Goal: Task Accomplishment & Management: Manage account settings

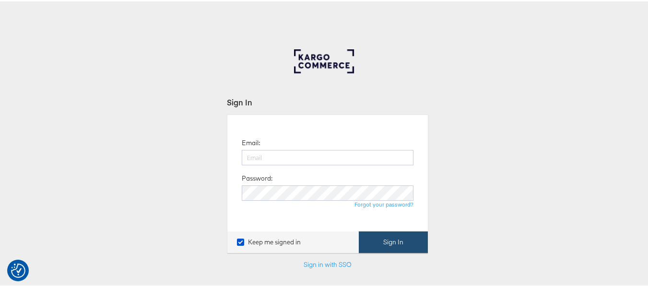
type input "[EMAIL_ADDRESS][PERSON_NAME][DOMAIN_NAME]"
click at [381, 246] on button "Sign In" at bounding box center [393, 241] width 69 height 22
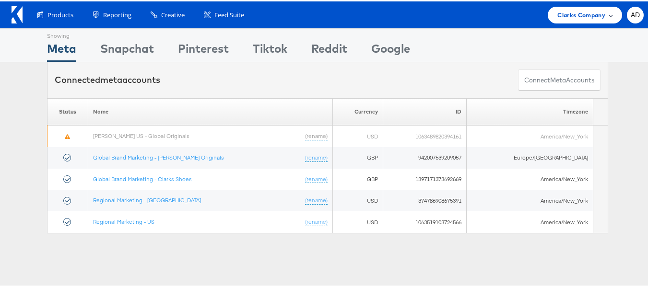
click at [574, 16] on span "Clarks Company" at bounding box center [582, 14] width 48 height 10
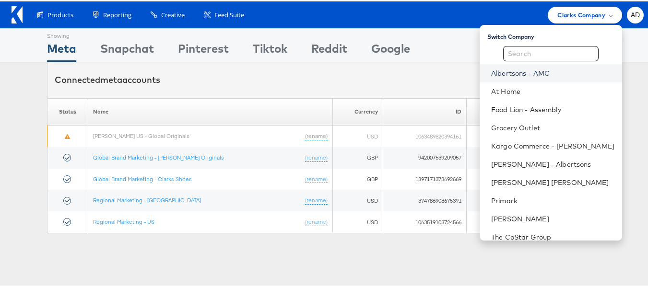
click at [491, 70] on link "Albertsons - AMC" at bounding box center [552, 72] width 123 height 10
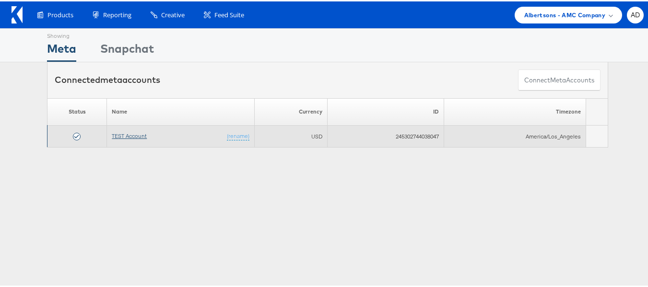
click at [126, 137] on link "TEST Account" at bounding box center [129, 134] width 35 height 7
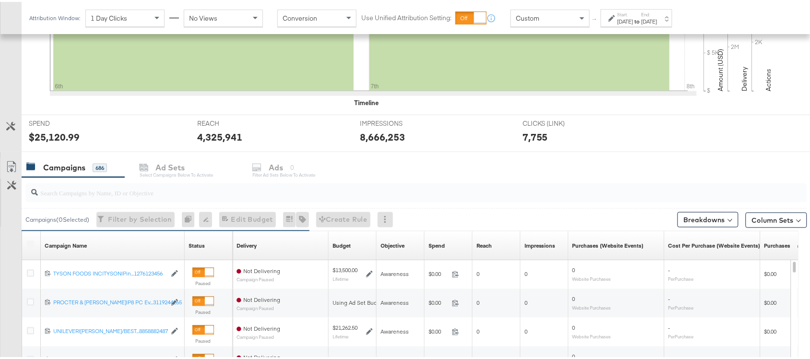
scroll to position [284, 0]
click at [87, 193] on input "search" at bounding box center [387, 187] width 698 height 19
paste input "120229509340170307"
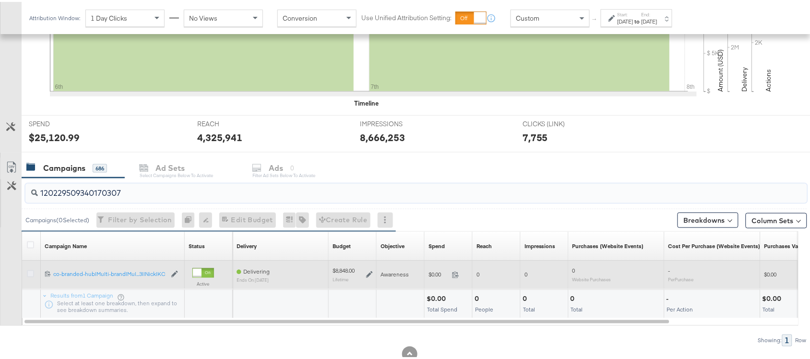
type input "120229509340170307"
click at [28, 274] on icon at bounding box center [30, 271] width 7 height 7
click at [0, 0] on input "checkbox" at bounding box center [0, 0] width 0 height 0
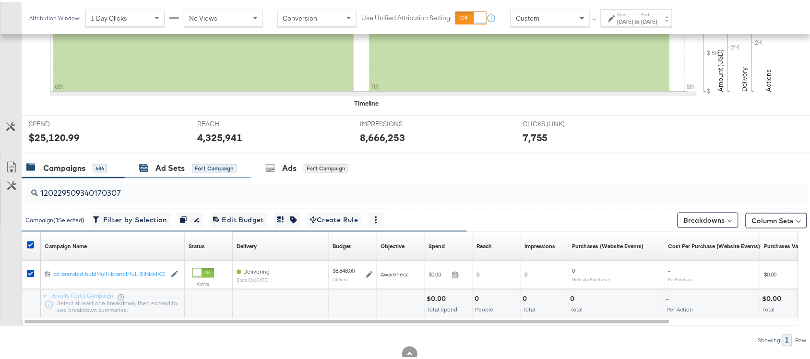
click at [166, 166] on div "Ad Sets" at bounding box center [169, 166] width 29 height 11
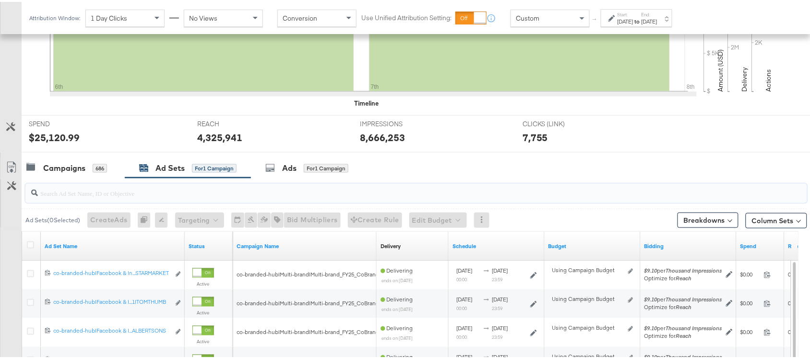
click at [169, 188] on input "search" at bounding box center [387, 187] width 698 height 19
paste input "co-branded-hub|Facebook & Instagram|Social Media|FBIG - Premium Carousel & Prod…"
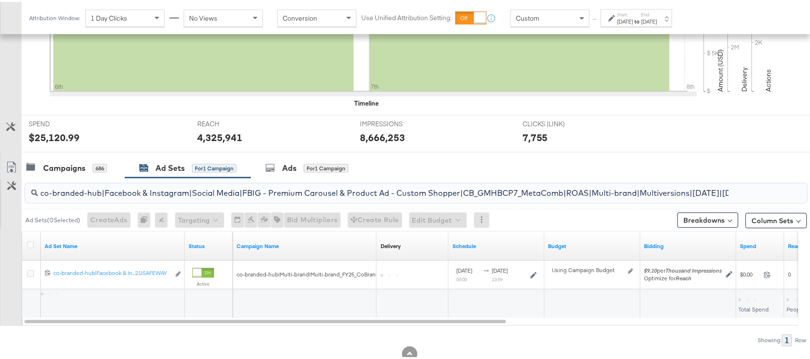
scroll to position [0, 275]
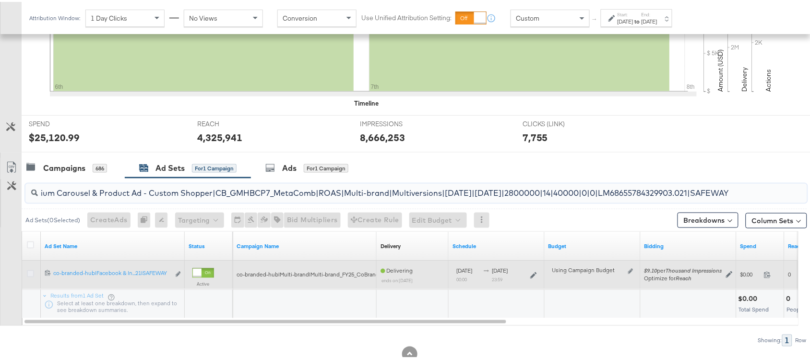
type input "co-branded-hub|Facebook & Instagram|Social Media|FBIG - Premium Carousel & Prod…"
click at [31, 272] on icon at bounding box center [30, 271] width 7 height 7
click at [0, 0] on input "checkbox" at bounding box center [0, 0] width 0 height 0
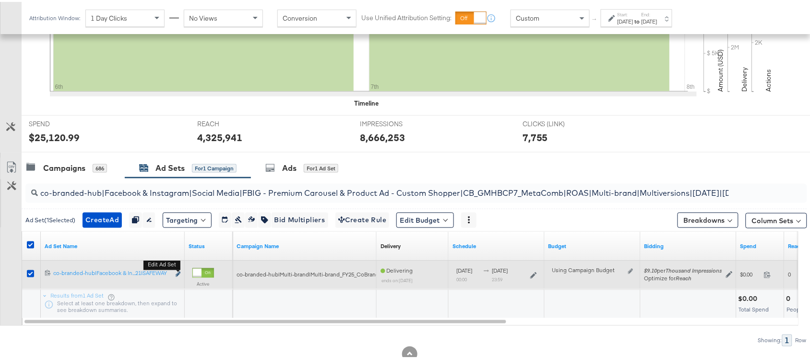
click at [176, 274] on icon "link" at bounding box center [178, 272] width 5 height 5
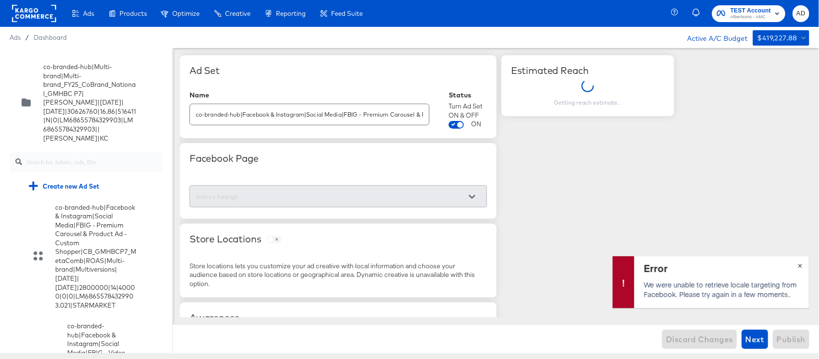
click at [655, 267] on span "×" at bounding box center [800, 264] width 4 height 11
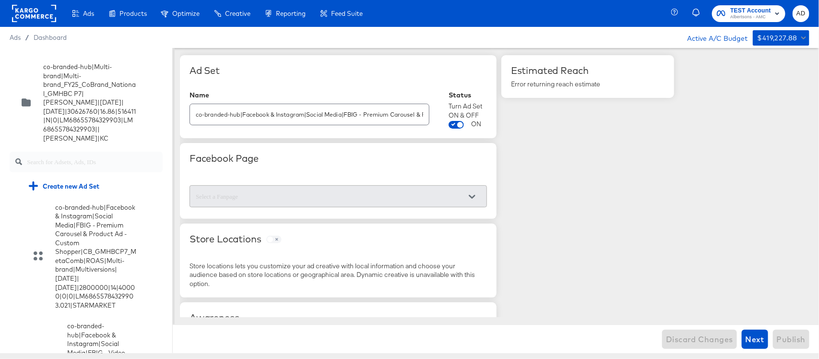
scroll to position [4898, 0]
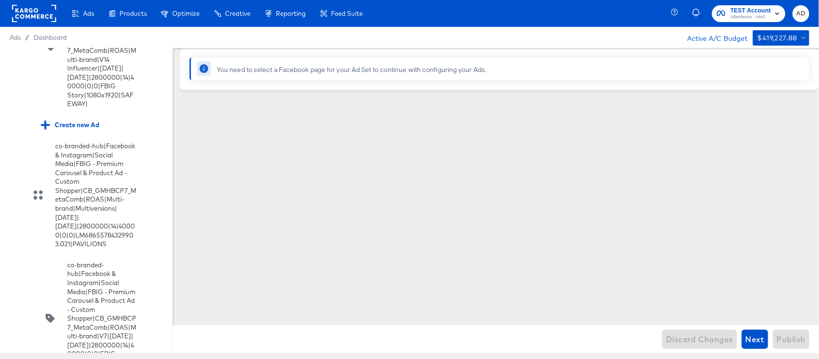
click at [0, 0] on input "checkbox" at bounding box center [0, 0] width 0 height 0
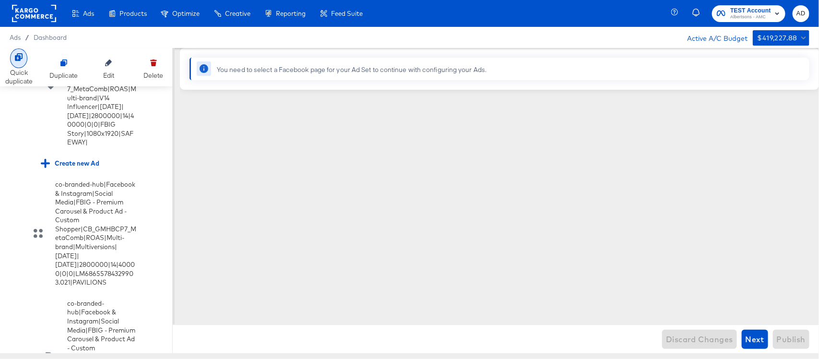
click at [18, 56] on icon at bounding box center [19, 57] width 8 height 8
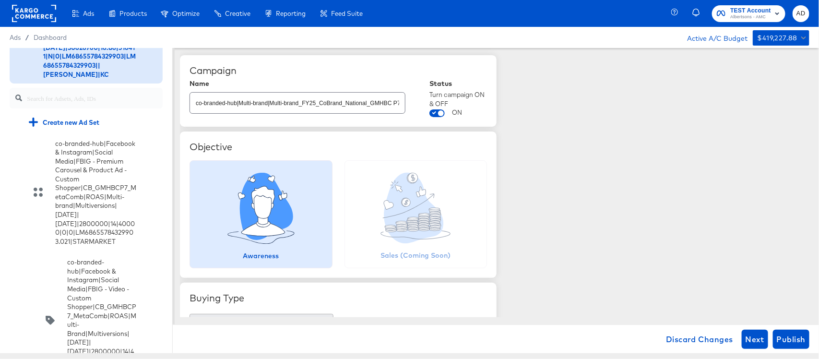
scroll to position [5783, 0]
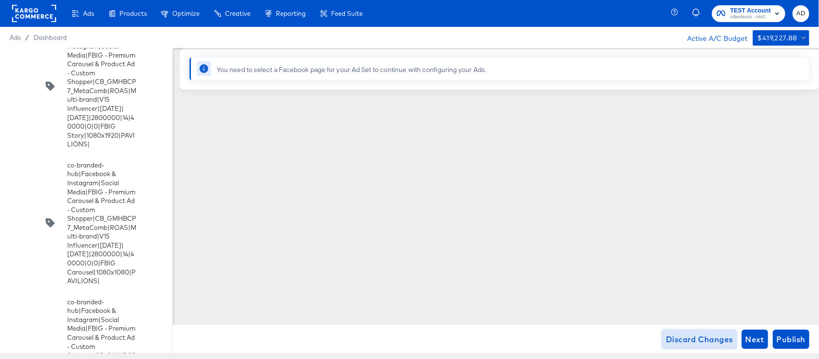
click at [655, 287] on span "Discard Changes" at bounding box center [699, 339] width 67 height 13
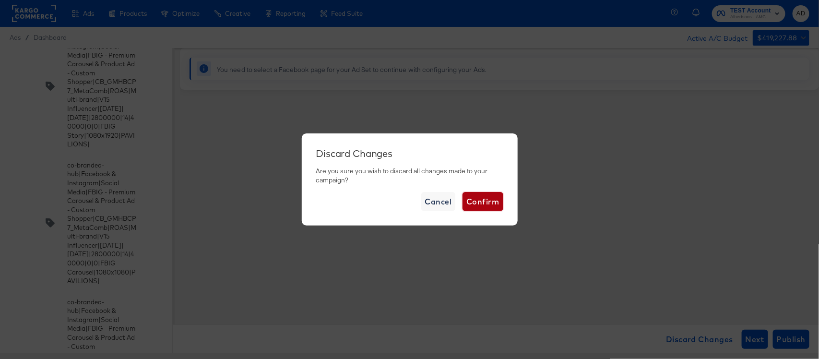
click at [486, 207] on span "Confirm" at bounding box center [482, 201] width 33 height 13
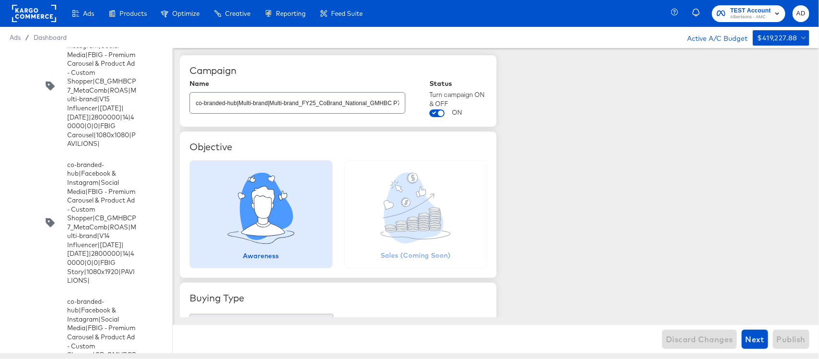
scroll to position [5619, 0]
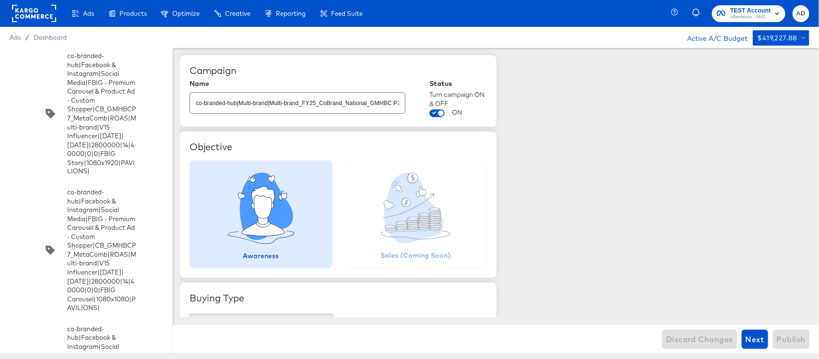
click at [22, 14] on rect at bounding box center [34, 13] width 44 height 17
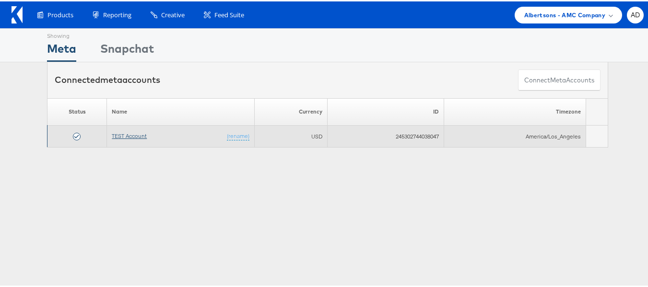
click at [134, 133] on link "TEST Account" at bounding box center [129, 134] width 35 height 7
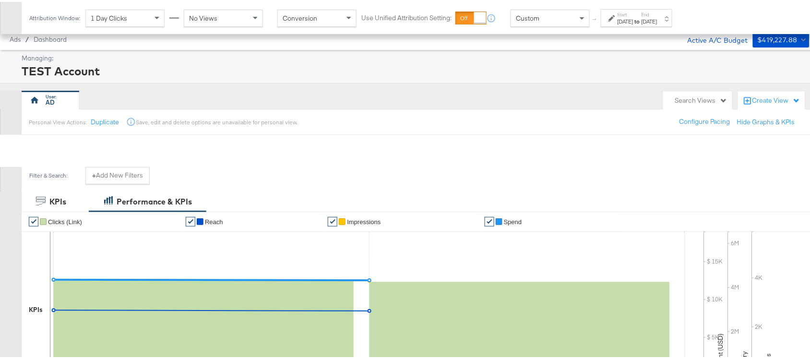
scroll to position [341, 0]
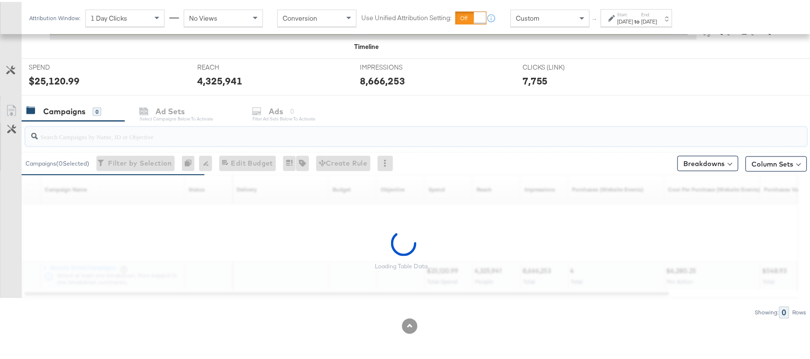
click at [99, 135] on input "search" at bounding box center [387, 130] width 698 height 19
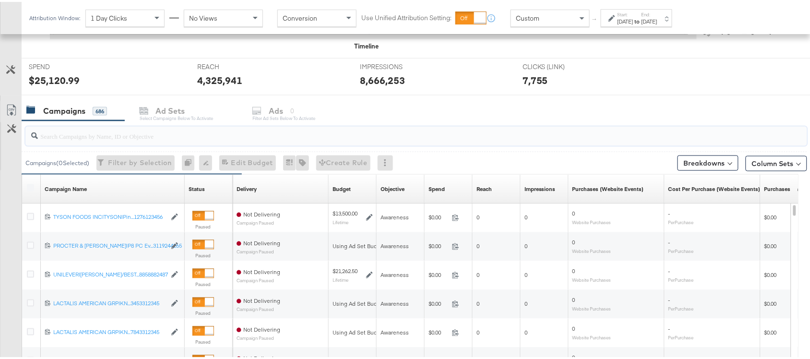
paste input "120229509340170307"
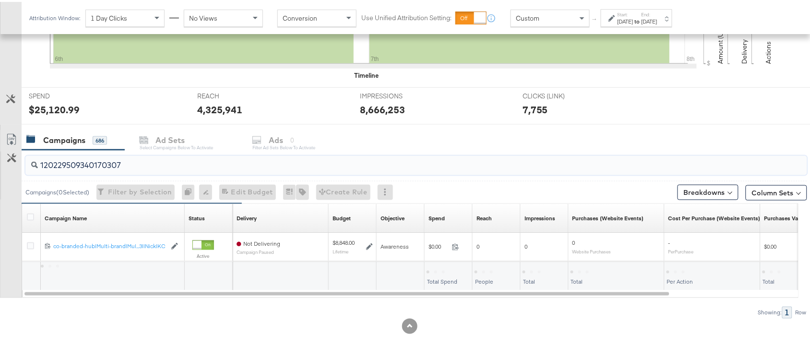
scroll to position [312, 0]
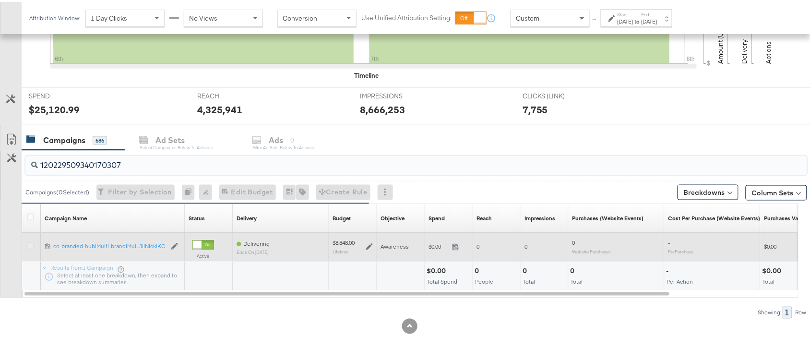
type input "120229509340170307"
click at [27, 244] on icon at bounding box center [30, 243] width 7 height 7
click at [0, 0] on input "checkbox" at bounding box center [0, 0] width 0 height 0
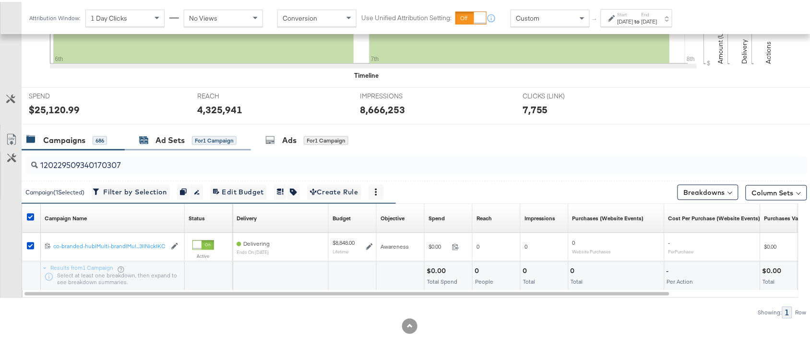
click at [174, 138] on div "Ad Sets" at bounding box center [169, 138] width 29 height 11
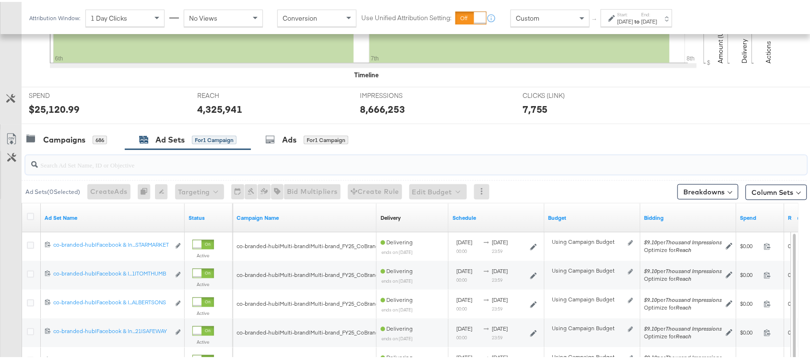
click at [89, 168] on input "search" at bounding box center [387, 159] width 698 height 19
paste input "co-branded-hub|Facebook & Instagram|Social Media|FBIG - Premium Carousel & Prod…"
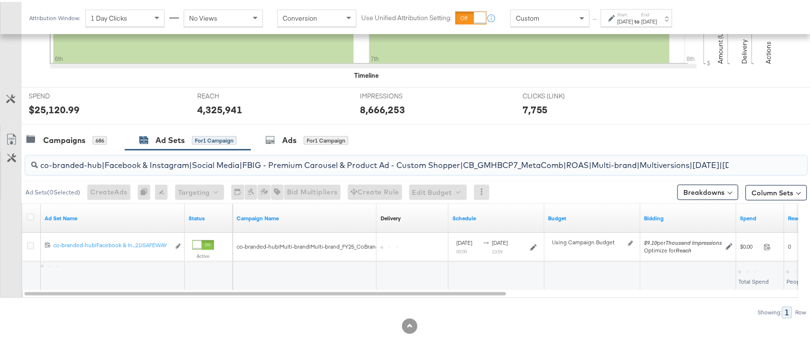
scroll to position [0, 275]
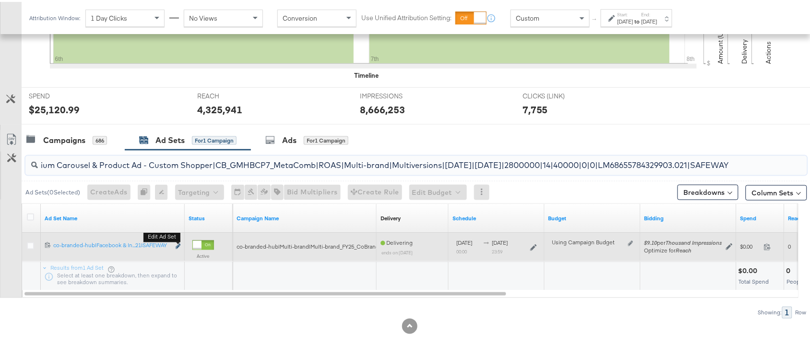
type input "co-branded-hub|Facebook & Instagram|Social Media|FBIG - Premium Carousel & Prod…"
click at [179, 245] on icon "link" at bounding box center [178, 244] width 5 height 5
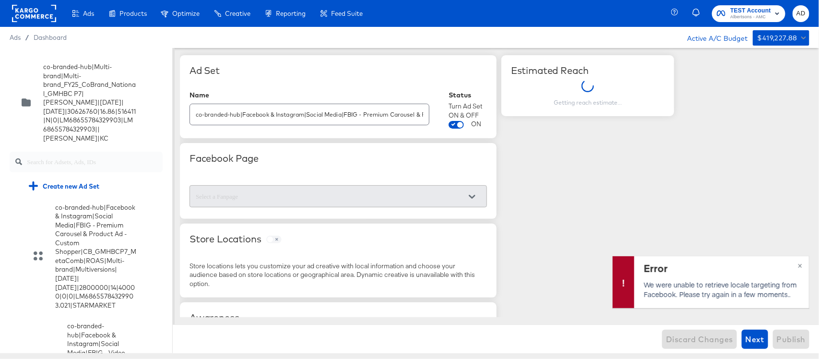
scroll to position [4898, 0]
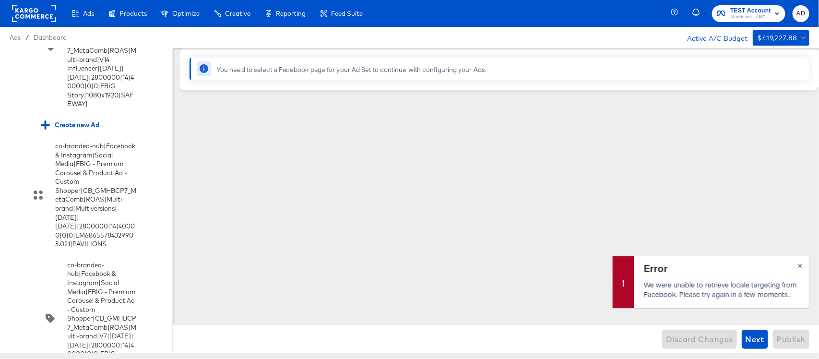
click at [800, 267] on span "×" at bounding box center [800, 264] width 4 height 11
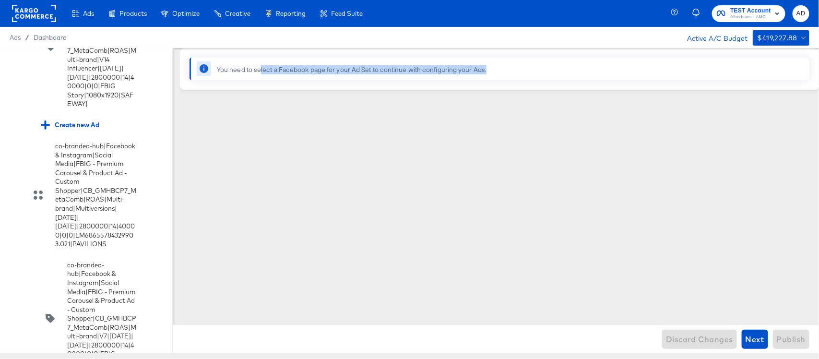
drag, startPoint x: 261, startPoint y: 70, endPoint x: 490, endPoint y: 65, distance: 229.0
click at [490, 65] on div "You need to select a Facebook page for your Ad Set to continue with configuring…" at bounding box center [513, 69] width 593 height 23
click at [337, 49] on div "You need to select a Facebook page for your Ad Set to continue with configuring…" at bounding box center [499, 69] width 639 height 42
click at [322, 176] on div "You need to select a Facebook page for your Ad Set to continue with configuring…" at bounding box center [499, 182] width 639 height 269
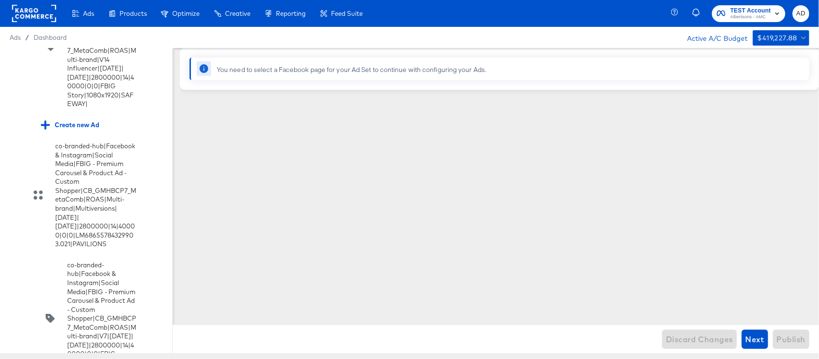
click at [0, 0] on input "checkbox" at bounding box center [0, 0] width 0 height 0
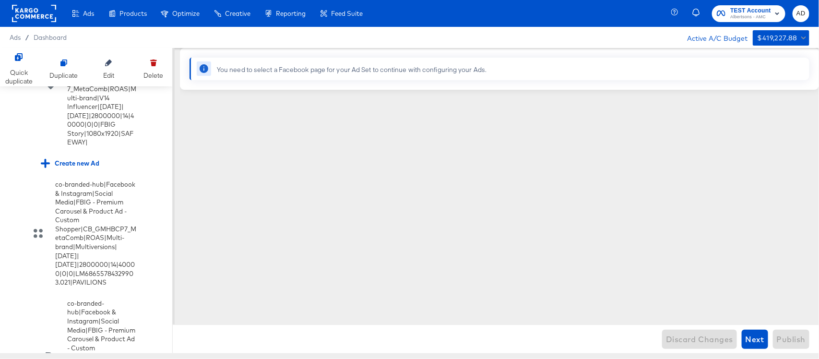
click at [0, 0] on input "checkbox" at bounding box center [0, 0] width 0 height 0
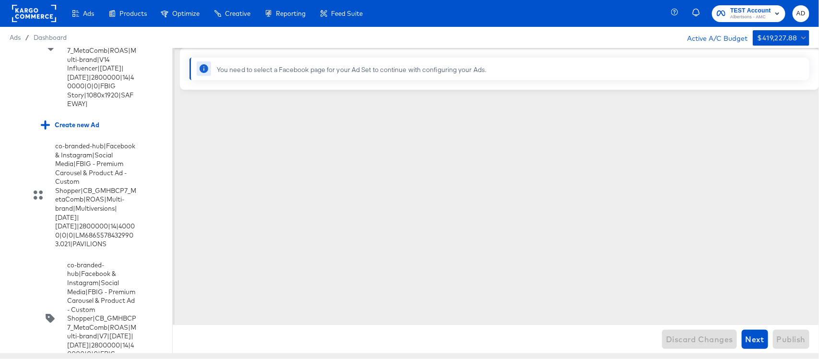
click at [200, 70] on icon at bounding box center [204, 68] width 9 height 9
click at [202, 68] on icon at bounding box center [204, 68] width 9 height 9
click at [203, 68] on icon at bounding box center [204, 68] width 9 height 9
click at [382, 73] on div "You need to select a Facebook page for your Ad Set to continue with configuring…" at bounding box center [352, 69] width 270 height 9
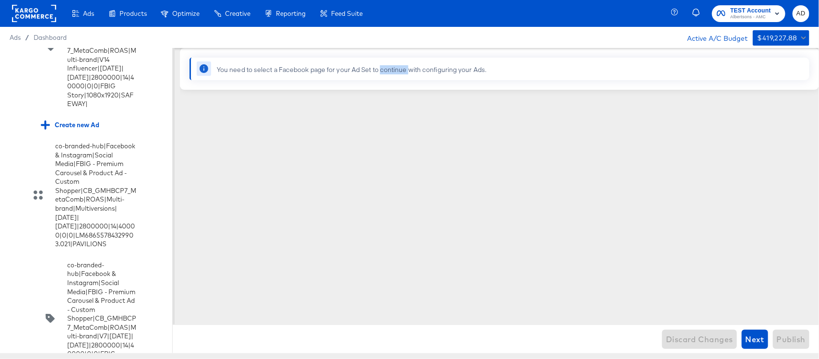
click at [382, 73] on div "You need to select a Facebook page for your Ad Set to continue with configuring…" at bounding box center [352, 69] width 270 height 9
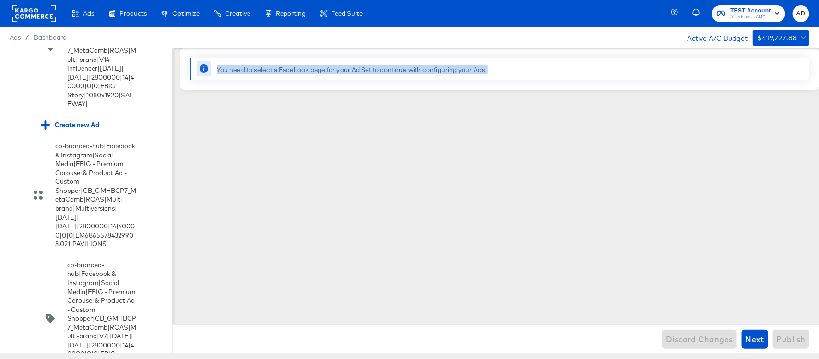
click at [378, 191] on div "You need to select a Facebook page for your Ad Set to continue with configuring…" at bounding box center [499, 182] width 639 height 269
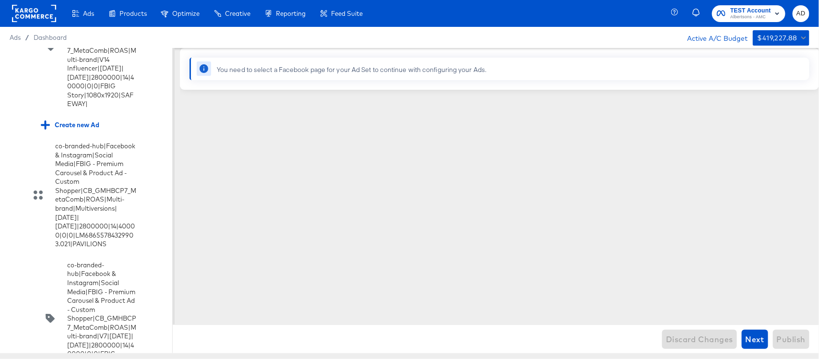
click at [33, 13] on rect at bounding box center [34, 13] width 44 height 17
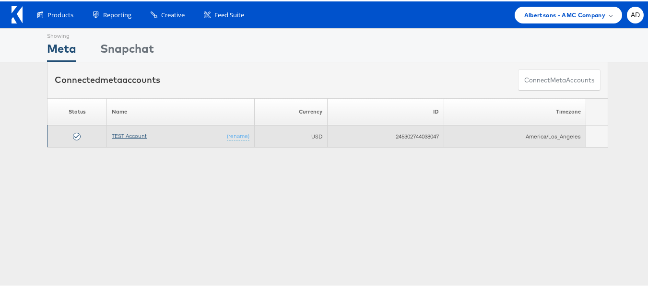
click at [121, 132] on link "TEST Account" at bounding box center [129, 134] width 35 height 7
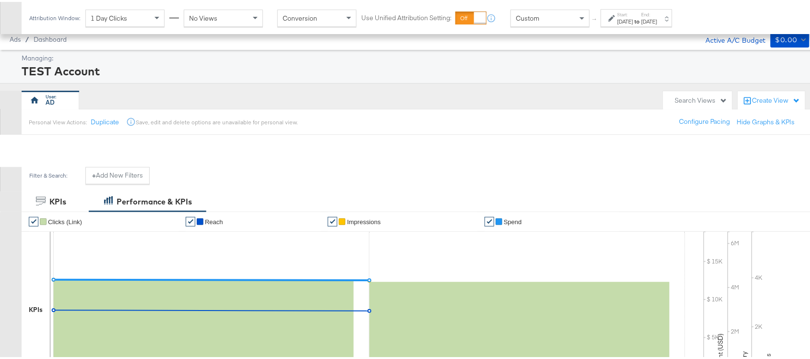
scroll to position [341, 0]
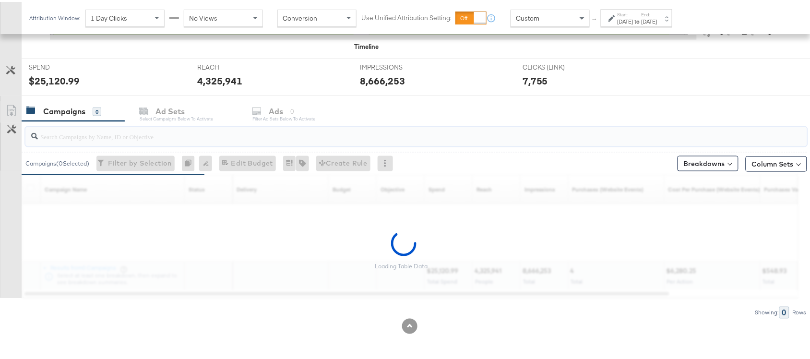
click at [80, 138] on input "search" at bounding box center [387, 130] width 698 height 19
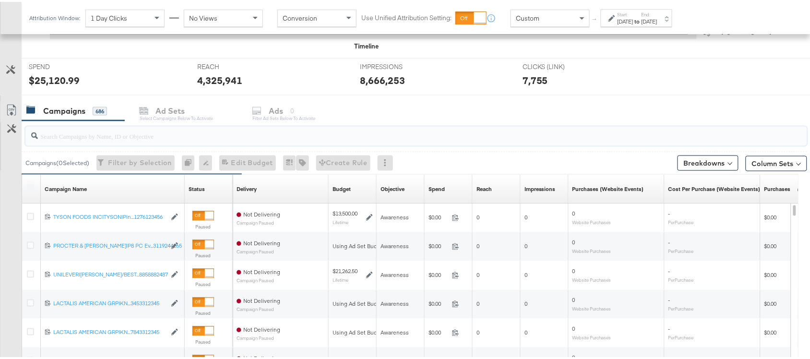
paste input "120229509340170307"
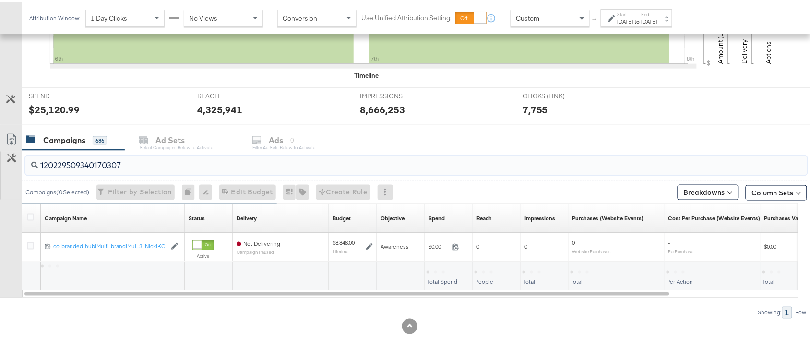
scroll to position [312, 0]
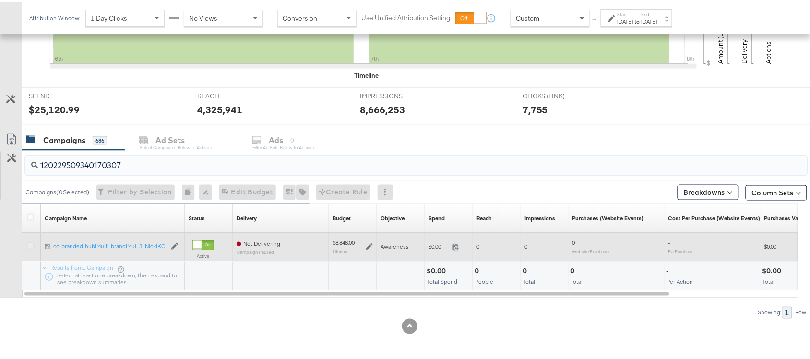
type input "120229509340170307"
click at [31, 246] on icon at bounding box center [30, 243] width 7 height 7
click at [0, 0] on input "checkbox" at bounding box center [0, 0] width 0 height 0
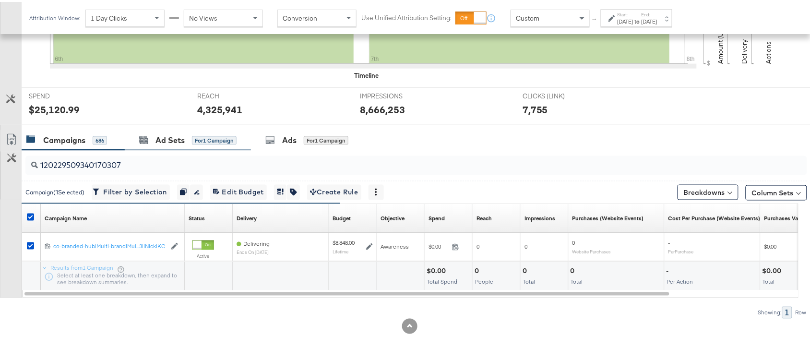
click at [174, 145] on div "Ad Sets for 1 Campaign" at bounding box center [188, 138] width 126 height 21
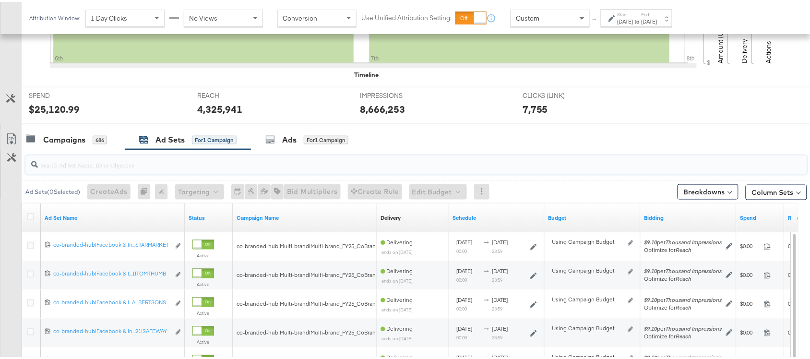
click at [71, 166] on input "search" at bounding box center [387, 159] width 698 height 19
paste input "co-branded-hub|Facebook & Instagram|Social Media|FBIG - Premium Carousel & Prod…"
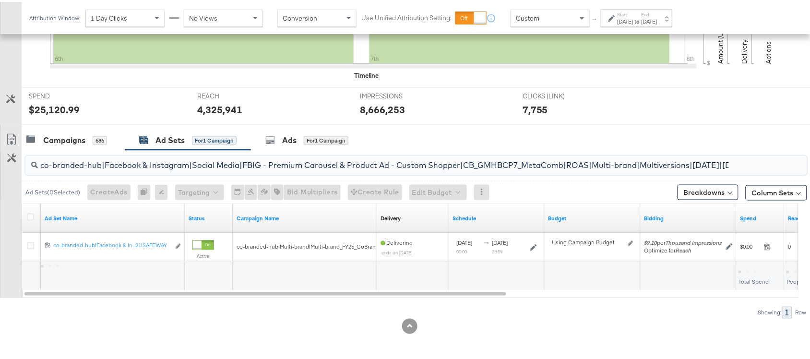
scroll to position [0, 275]
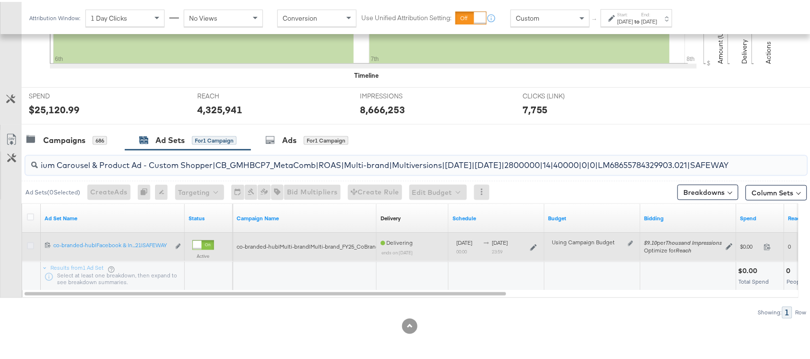
type input "co-branded-hub|Facebook & Instagram|Social Media|FBIG - Premium Carousel & Prod…"
click at [32, 243] on icon at bounding box center [30, 243] width 7 height 7
click at [0, 0] on input "checkbox" at bounding box center [0, 0] width 0 height 0
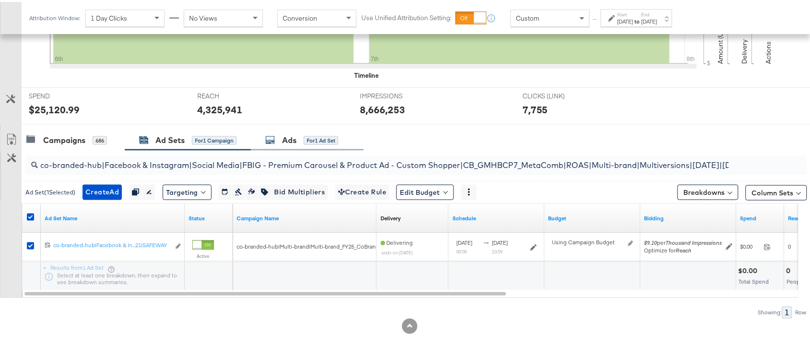
click at [293, 139] on div "Ads" at bounding box center [289, 138] width 14 height 11
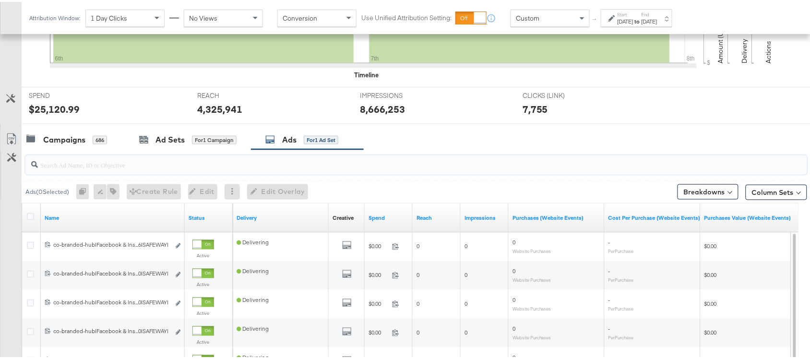
click at [241, 167] on input "search" at bounding box center [387, 159] width 698 height 19
paste input "co-branded-hub|Facebook & Instagram|Social Media|FBIG - Premium Carousel & Prod…"
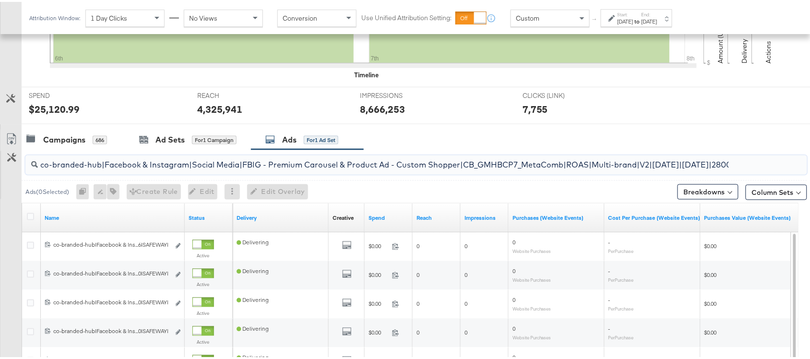
scroll to position [0, 246]
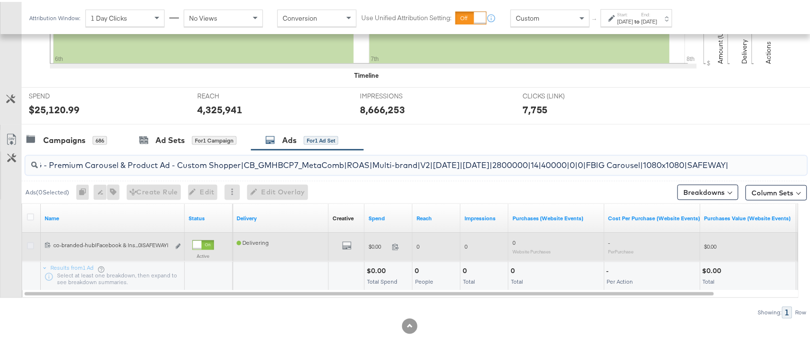
type input "co-branded-hub|Facebook & Instagram|Social Media|FBIG - Premium Carousel & Prod…"
click at [28, 243] on icon at bounding box center [30, 243] width 7 height 7
click at [0, 0] on input "checkbox" at bounding box center [0, 0] width 0 height 0
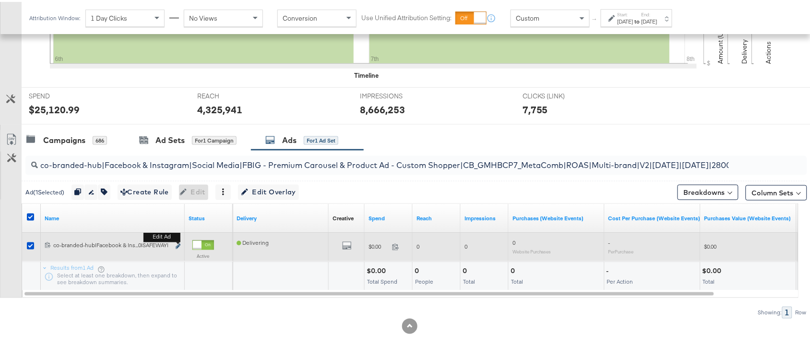
click at [178, 247] on icon "link" at bounding box center [178, 244] width 5 height 5
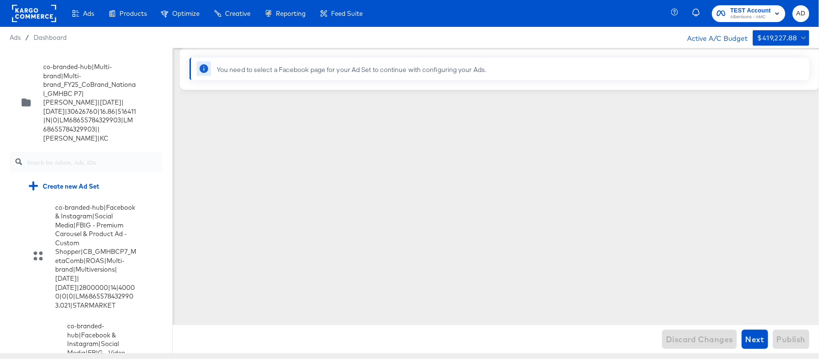
click at [29, 16] on rect at bounding box center [34, 13] width 44 height 17
